Goal: Transaction & Acquisition: Purchase product/service

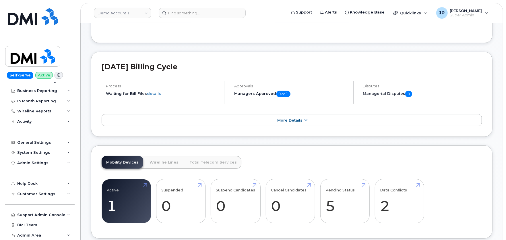
scroll to position [128, 0]
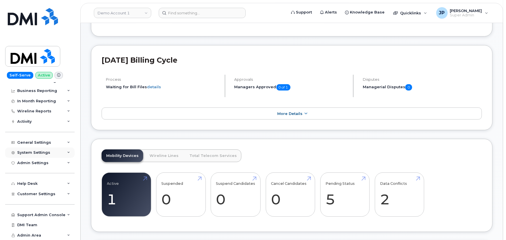
click at [47, 153] on div "System Settings" at bounding box center [33, 152] width 33 height 5
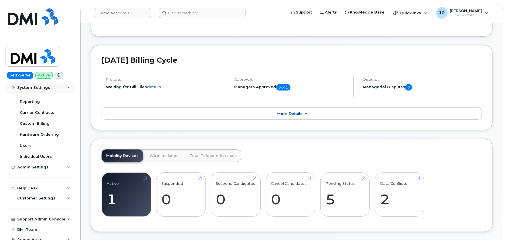
scroll to position [136, 0]
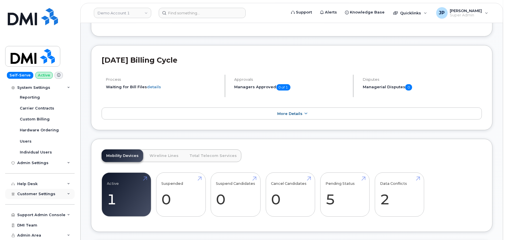
click at [50, 194] on span "Customer Settings" at bounding box center [36, 194] width 38 height 4
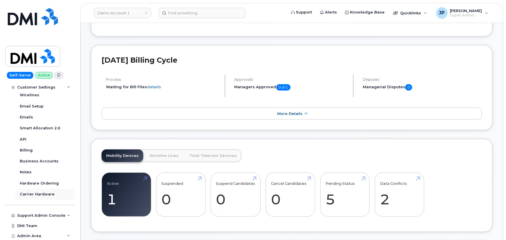
scroll to position [302, 0]
click at [33, 192] on div "Carrier Hardware" at bounding box center [37, 193] width 35 height 5
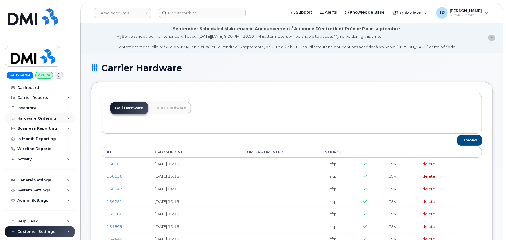
click at [27, 116] on div "Hardware Ordering" at bounding box center [36, 118] width 39 height 5
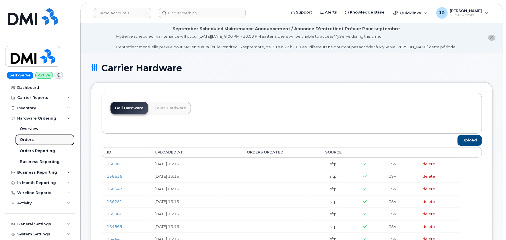
click at [30, 138] on div "Orders" at bounding box center [27, 139] width 14 height 5
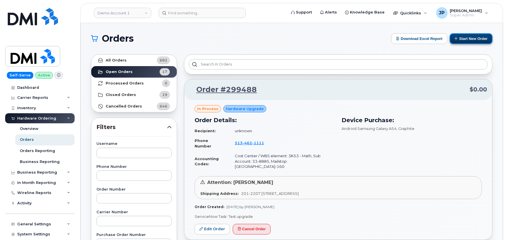
click at [477, 39] on button "Start New Order" at bounding box center [471, 38] width 43 height 11
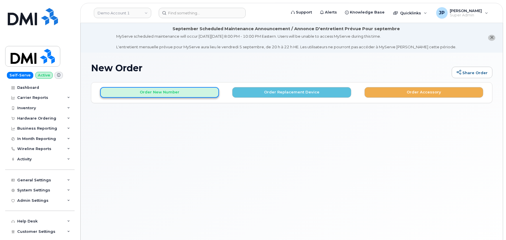
click at [175, 92] on button "Order New Number" at bounding box center [159, 92] width 119 height 11
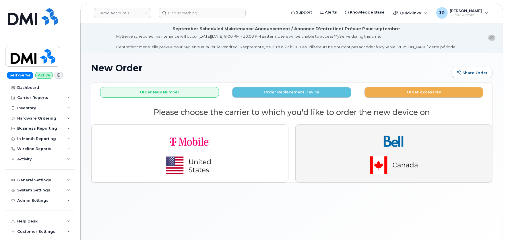
click at [407, 140] on img "button" at bounding box center [394, 153] width 80 height 48
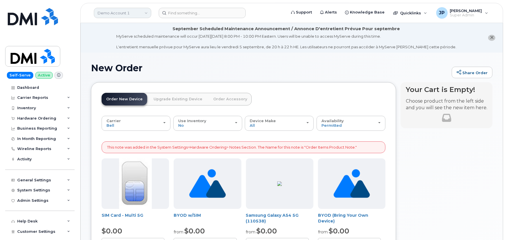
click at [142, 10] on link "Demo Account 1" at bounding box center [122, 13] width 57 height 10
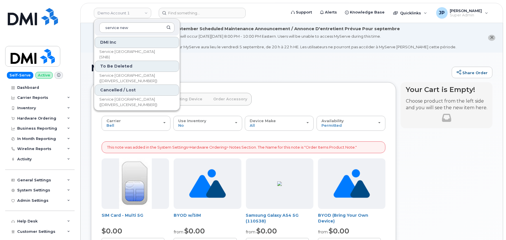
type input "service new"
click at [121, 52] on span "Service New Brunswick (SNB)" at bounding box center [132, 54] width 66 height 11
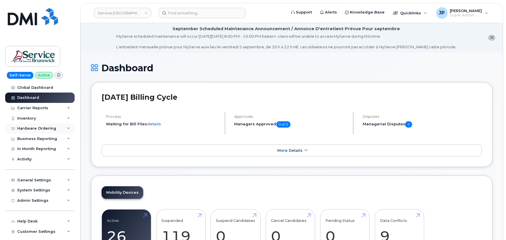
click at [36, 127] on div "Hardware Ordering" at bounding box center [36, 128] width 39 height 5
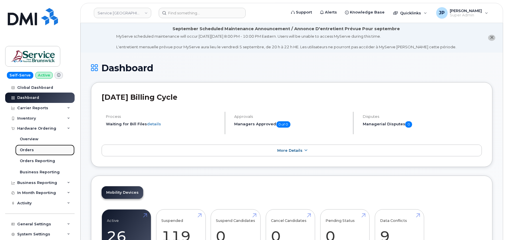
click at [32, 149] on div "Orders" at bounding box center [27, 149] width 14 height 5
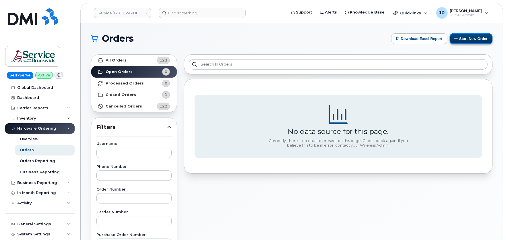
click at [470, 39] on button "Start New Order" at bounding box center [471, 38] width 43 height 11
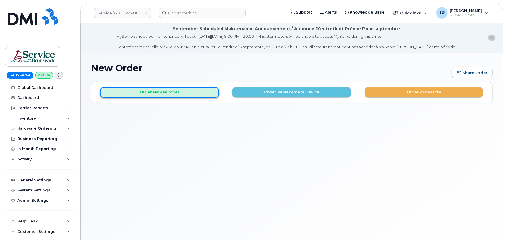
click at [190, 92] on button "Order New Number" at bounding box center [159, 92] width 119 height 11
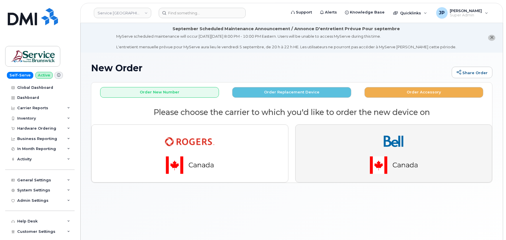
click at [368, 152] on img "button" at bounding box center [394, 153] width 80 height 48
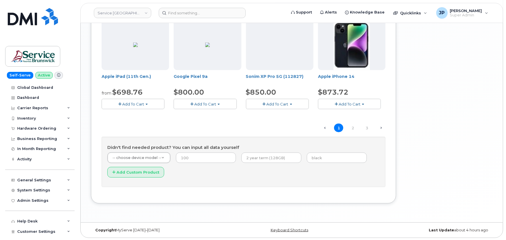
scroll to position [434, 0]
click at [368, 127] on link "3" at bounding box center [366, 127] width 9 height 9
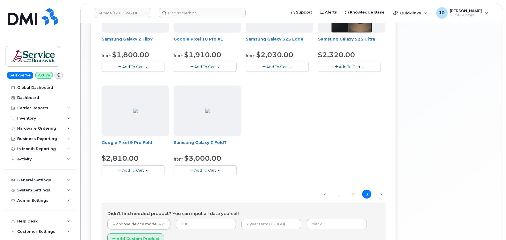
scroll to position [160, 0]
click at [355, 195] on link "2" at bounding box center [352, 193] width 9 height 9
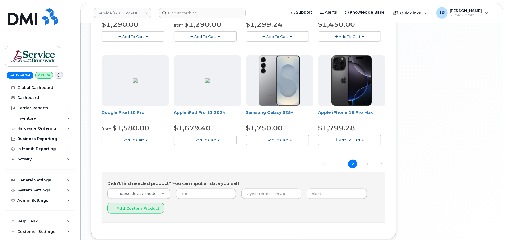
scroll to position [415, 0]
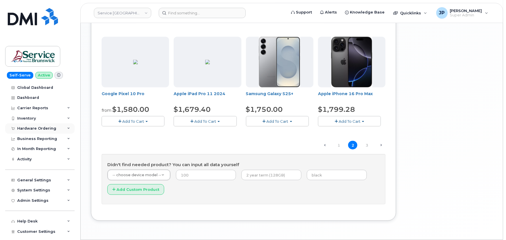
click at [41, 127] on div "Hardware Ordering" at bounding box center [36, 128] width 39 height 5
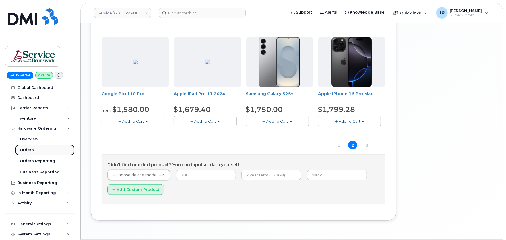
click at [29, 150] on div "Orders" at bounding box center [27, 149] width 14 height 5
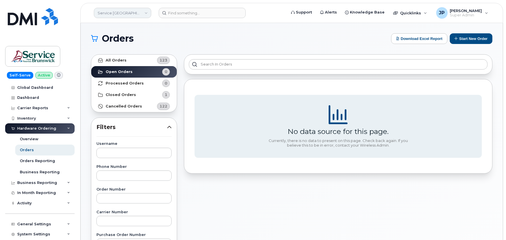
click at [132, 9] on link "Service New Brunswick (SNB)" at bounding box center [122, 13] width 57 height 10
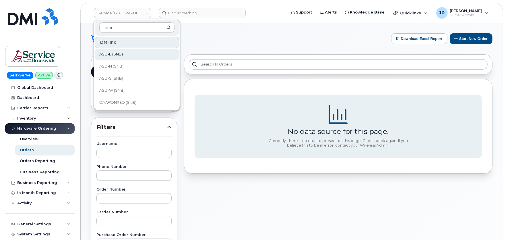
type input "snb"
click at [117, 53] on span "ASD-E (SNB)" at bounding box center [111, 54] width 24 height 6
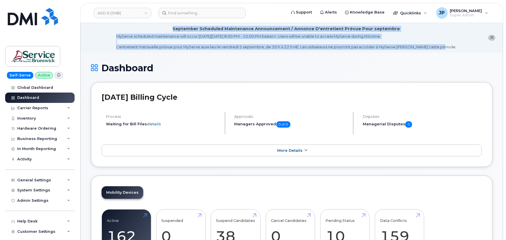
drag, startPoint x: 178, startPoint y: 26, endPoint x: 446, endPoint y: 51, distance: 269.4
click at [446, 51] on li "September Scheduled Maintenance Announcement / Annonce D'entretient Prévue Pour…" at bounding box center [292, 38] width 423 height 30
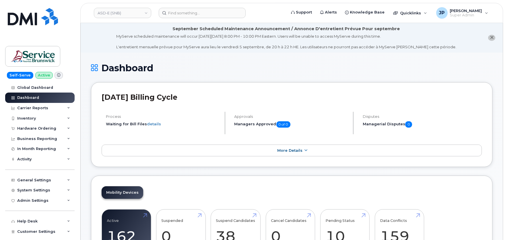
drag, startPoint x: 446, startPoint y: 51, endPoint x: 325, endPoint y: 55, distance: 121.0
click at [186, 50] on li "September Scheduled Maintenance Announcement / Annonce D'entretient Prévue Pour…" at bounding box center [292, 38] width 423 height 30
click at [29, 130] on div "Hardware Ordering" at bounding box center [36, 128] width 39 height 5
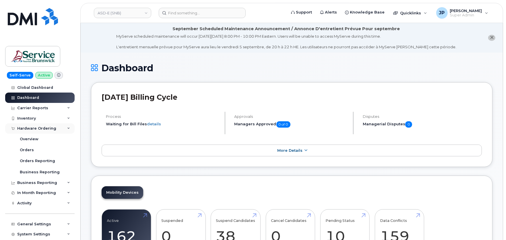
click at [29, 130] on div "Hardware Ordering" at bounding box center [36, 128] width 39 height 5
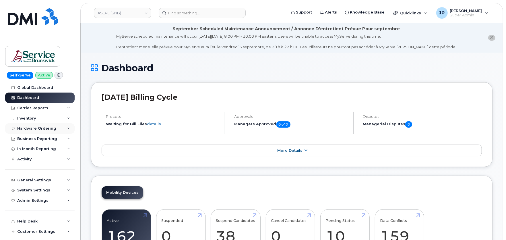
click at [39, 126] on div "Hardware Ordering" at bounding box center [36, 128] width 39 height 5
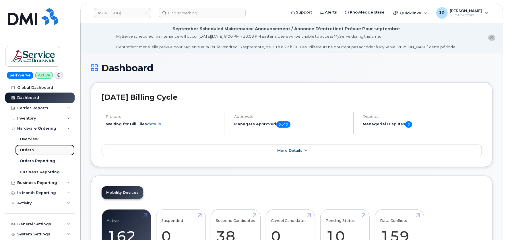
click at [34, 151] on link "Orders" at bounding box center [44, 149] width 59 height 11
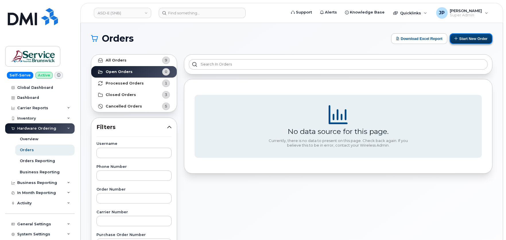
click at [462, 41] on button "Start New Order" at bounding box center [471, 38] width 43 height 11
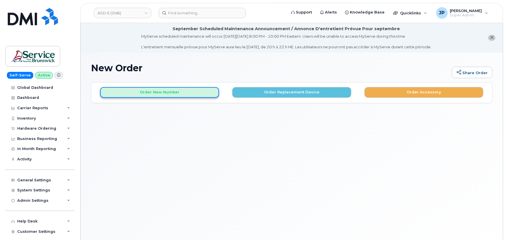
click at [176, 92] on button "Order New Number" at bounding box center [159, 92] width 119 height 11
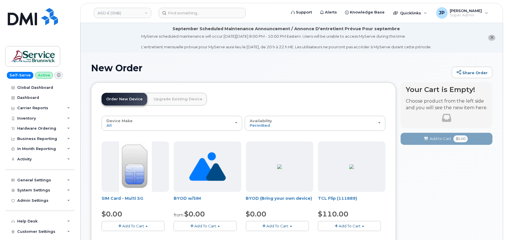
click at [244, 102] on header "Order New Device Upgrade Existing Device Order new device and new line Order ne…" at bounding box center [244, 104] width 284 height 23
click at [243, 98] on header "Order New Device Upgrade Existing Device Order new device and new line Order ne…" at bounding box center [244, 104] width 284 height 23
click at [37, 126] on div "Hardware Ordering" at bounding box center [36, 128] width 39 height 5
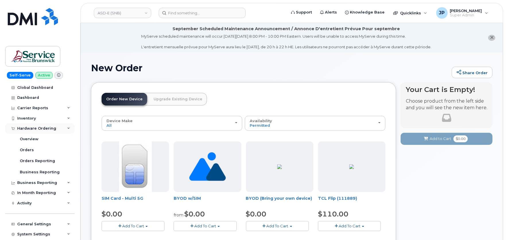
click at [37, 126] on div "Hardware Ordering" at bounding box center [36, 128] width 39 height 5
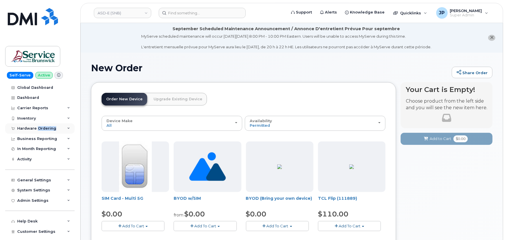
click at [37, 126] on div "Hardware Ordering" at bounding box center [36, 128] width 39 height 5
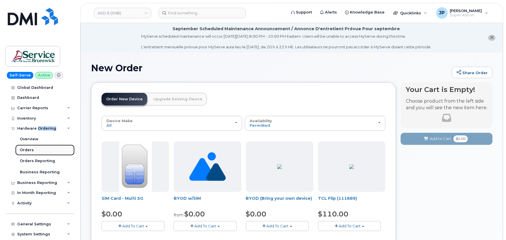
drag, startPoint x: 37, startPoint y: 126, endPoint x: 28, endPoint y: 149, distance: 24.7
click at [28, 149] on div "Orders" at bounding box center [27, 149] width 14 height 5
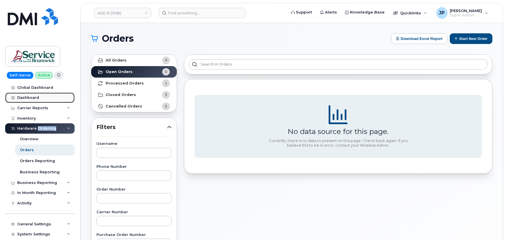
click at [29, 98] on div "Dashboard" at bounding box center [28, 97] width 22 height 5
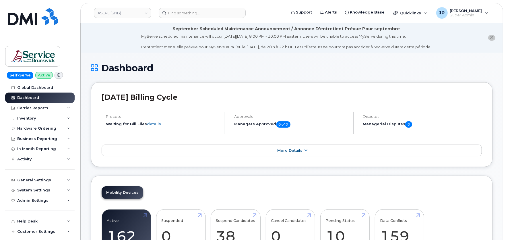
click at [221, 44] on div "MyServe scheduled maintenance will occur [DATE][DATE] 8:00 PM - 10:00 PM Easter…" at bounding box center [286, 42] width 290 height 16
drag, startPoint x: 121, startPoint y: 44, endPoint x: 435, endPoint y: 50, distance: 314.9
click at [435, 50] on li "September Scheduled Maintenance Announcement / Annonce D'entretient Prévue Pour…" at bounding box center [292, 38] width 423 height 30
drag, startPoint x: 435, startPoint y: 50, endPoint x: 459, endPoint y: 50, distance: 23.3
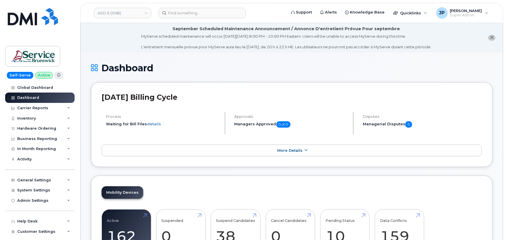
click at [459, 50] on li "September Scheduled Maintenance Announcement / Annonce D'entretient Prévue Pour…" at bounding box center [292, 38] width 423 height 30
drag, startPoint x: 454, startPoint y: 47, endPoint x: 174, endPoint y: 24, distance: 280.7
click at [174, 24] on li "September Scheduled Maintenance Announcement / Annonce D'entretient Prévue Pour…" at bounding box center [292, 38] width 423 height 30
drag, startPoint x: 174, startPoint y: 24, endPoint x: 176, endPoint y: 36, distance: 11.9
click at [176, 36] on div "MyServe scheduled maintenance will occur [DATE][DATE] 8:00 PM - 10:00 PM Easter…" at bounding box center [286, 42] width 290 height 16
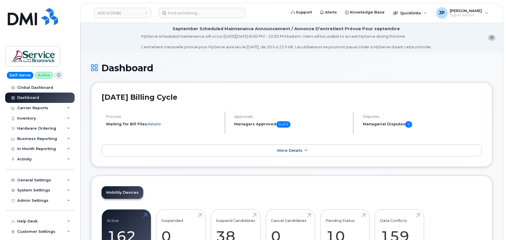
drag, startPoint x: 122, startPoint y: 47, endPoint x: 450, endPoint y: 45, distance: 327.5
click at [450, 45] on li "September Scheduled Maintenance Announcement / Annonce D'entretient Prévue Pour…" at bounding box center [292, 38] width 423 height 30
drag, startPoint x: 450, startPoint y: 47, endPoint x: 177, endPoint y: 25, distance: 273.2
click at [177, 25] on li "September Scheduled Maintenance Announcement / Annonce D'entretient Prévue Pour…" at bounding box center [292, 38] width 423 height 30
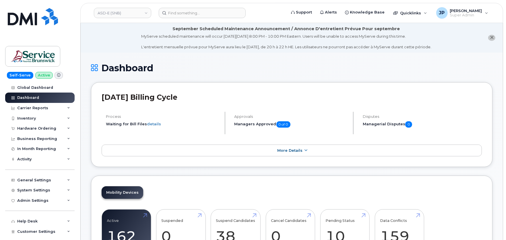
drag, startPoint x: 177, startPoint y: 25, endPoint x: 183, endPoint y: 45, distance: 20.9
click at [183, 45] on div "MyServe scheduled maintenance will occur [DATE][DATE] 8:00 PM - 10:00 PM Easter…" at bounding box center [286, 42] width 290 height 16
drag, startPoint x: 176, startPoint y: 27, endPoint x: 449, endPoint y: 49, distance: 274.1
click at [449, 49] on li "September Scheduled Maintenance Announcement / Annonce D'entretient Prévue Pour…" at bounding box center [292, 38] width 423 height 30
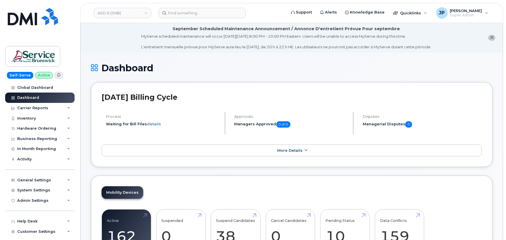
drag, startPoint x: 449, startPoint y: 47, endPoint x: 175, endPoint y: 27, distance: 274.2
click at [175, 27] on li "September Scheduled Maintenance Announcement / Annonce D'entretient Prévue Pour…" at bounding box center [292, 38] width 423 height 30
drag, startPoint x: 175, startPoint y: 27, endPoint x: 178, endPoint y: 38, distance: 11.3
click at [178, 38] on div "MyServe scheduled maintenance will occur [DATE][DATE] 8:00 PM - 10:00 PM Easter…" at bounding box center [286, 42] width 290 height 16
drag, startPoint x: 175, startPoint y: 28, endPoint x: 452, endPoint y: 47, distance: 277.5
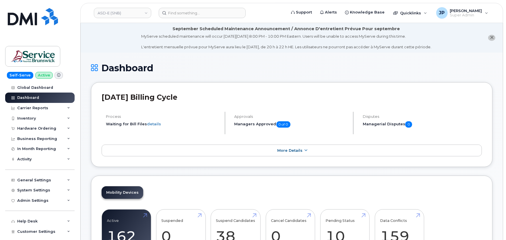
click at [452, 47] on li "September Scheduled Maintenance Announcement / Annonce D'entretient Prévue Pour…" at bounding box center [292, 38] width 423 height 30
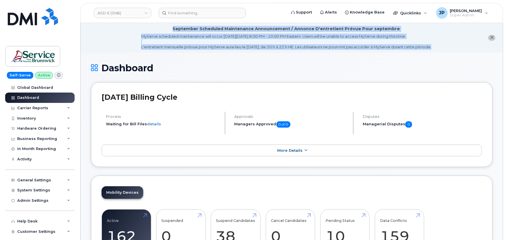
drag, startPoint x: 452, startPoint y: 47, endPoint x: 173, endPoint y: 27, distance: 279.6
click at [173, 27] on li "September Scheduled Maintenance Announcement / Annonce D'entretient Prévue Pour…" at bounding box center [292, 38] width 423 height 30
drag, startPoint x: 173, startPoint y: 27, endPoint x: 154, endPoint y: 52, distance: 31.8
click at [154, 52] on li "September Scheduled Maintenance Announcement / Annonce D'entretient Prévue Pour…" at bounding box center [292, 38] width 423 height 30
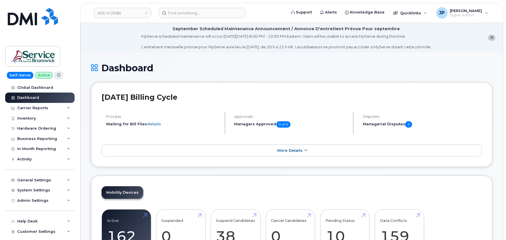
click at [491, 38] on icon "close notification" at bounding box center [492, 38] width 4 height 4
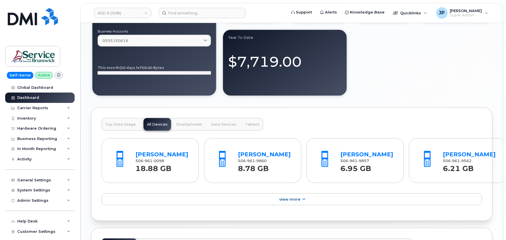
scroll to position [695, 0]
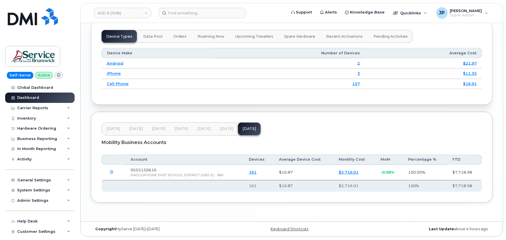
click at [202, 97] on div "Device Types Data Pool Orders Roaming Now Upcoming Travelers Spare Hardware Rec…" at bounding box center [292, 62] width 402 height 85
click at [219, 97] on div "Device Types Data Pool Orders Roaming Now Upcoming Travelers Spare Hardware Rec…" at bounding box center [292, 62] width 402 height 85
